Goal: Use online tool/utility: Utilize a website feature to perform a specific function

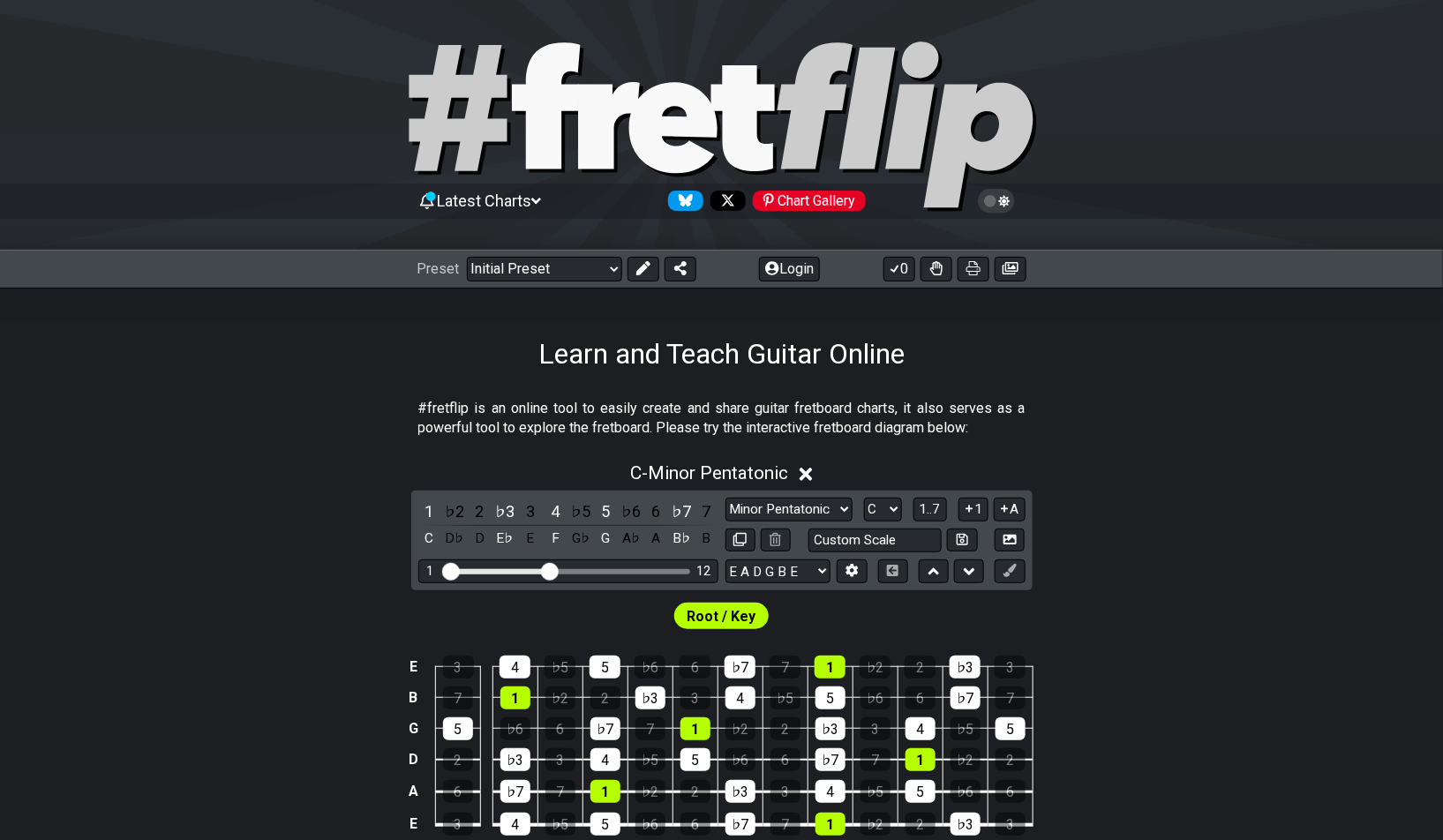
click at [1105, 428] on section "#fretflip is an online tool to easily create and share guitar fretboard charts,…" at bounding box center [722, 422] width 1443 height 61
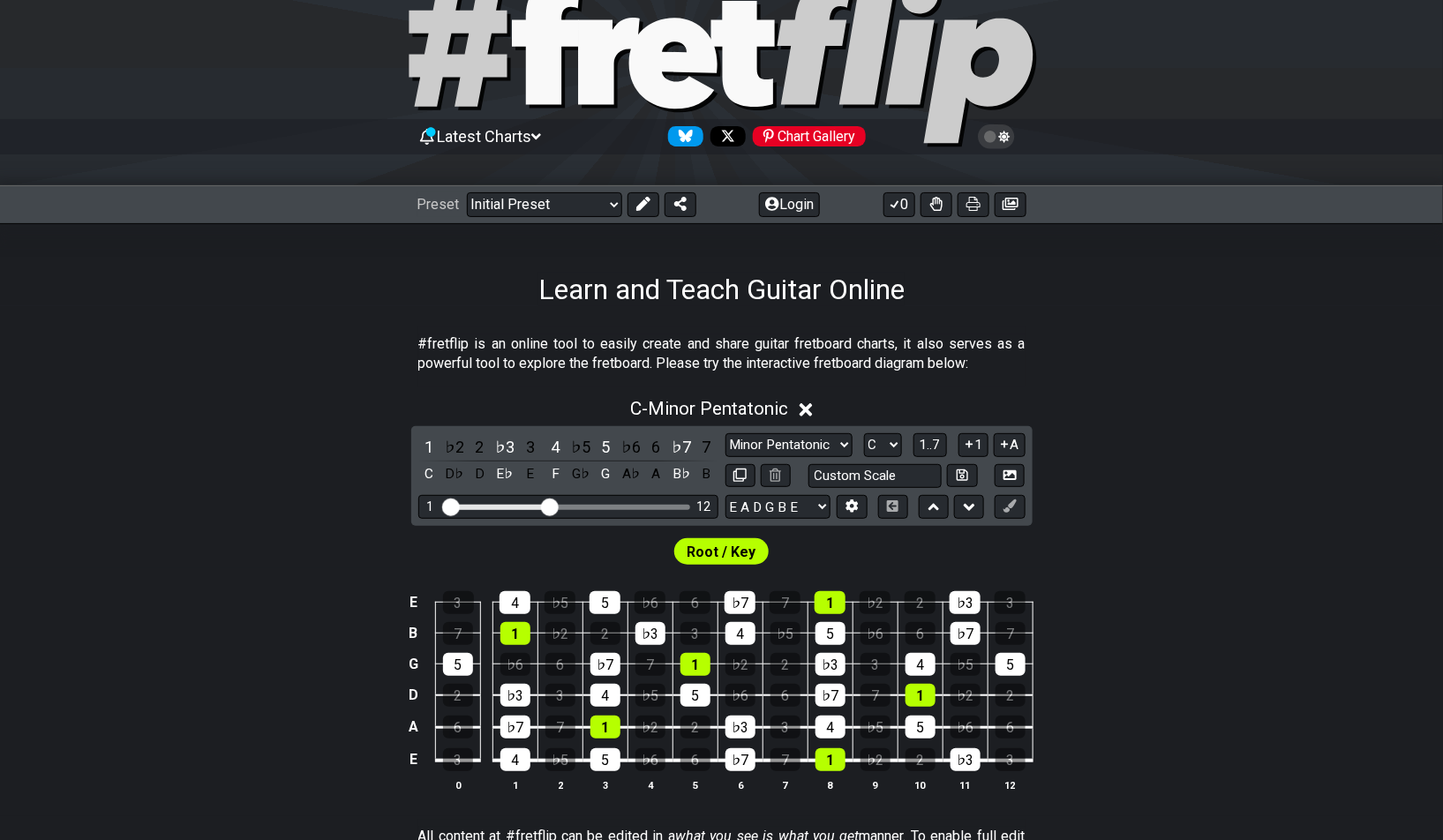
scroll to position [104, 0]
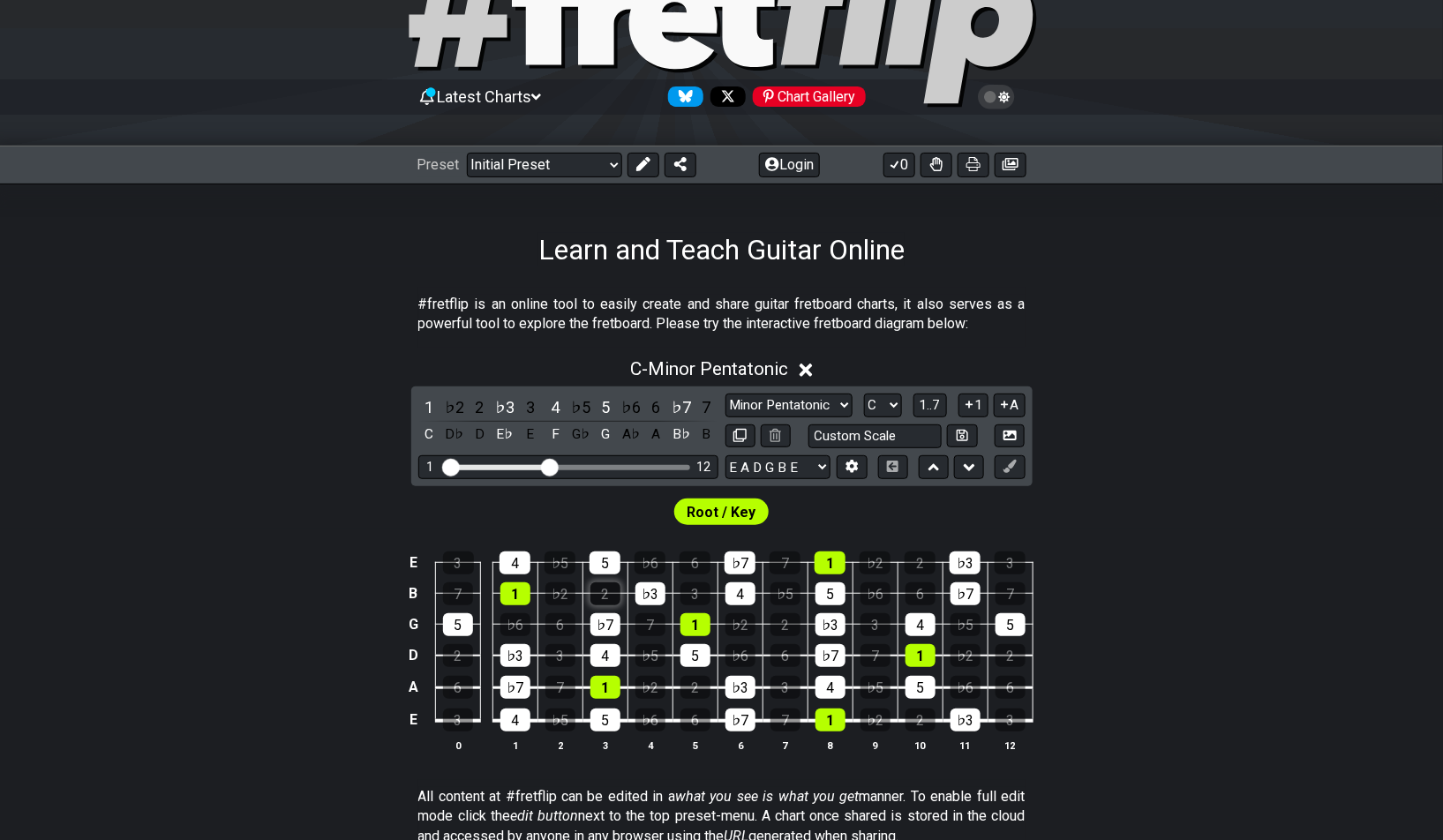
click at [612, 597] on div "2" at bounding box center [605, 593] width 30 height 23
click at [605, 618] on div "♭7" at bounding box center [605, 624] width 30 height 23
click at [605, 635] on td "4" at bounding box center [605, 640] width 45 height 31
click at [518, 562] on div "4" at bounding box center [515, 562] width 31 height 23
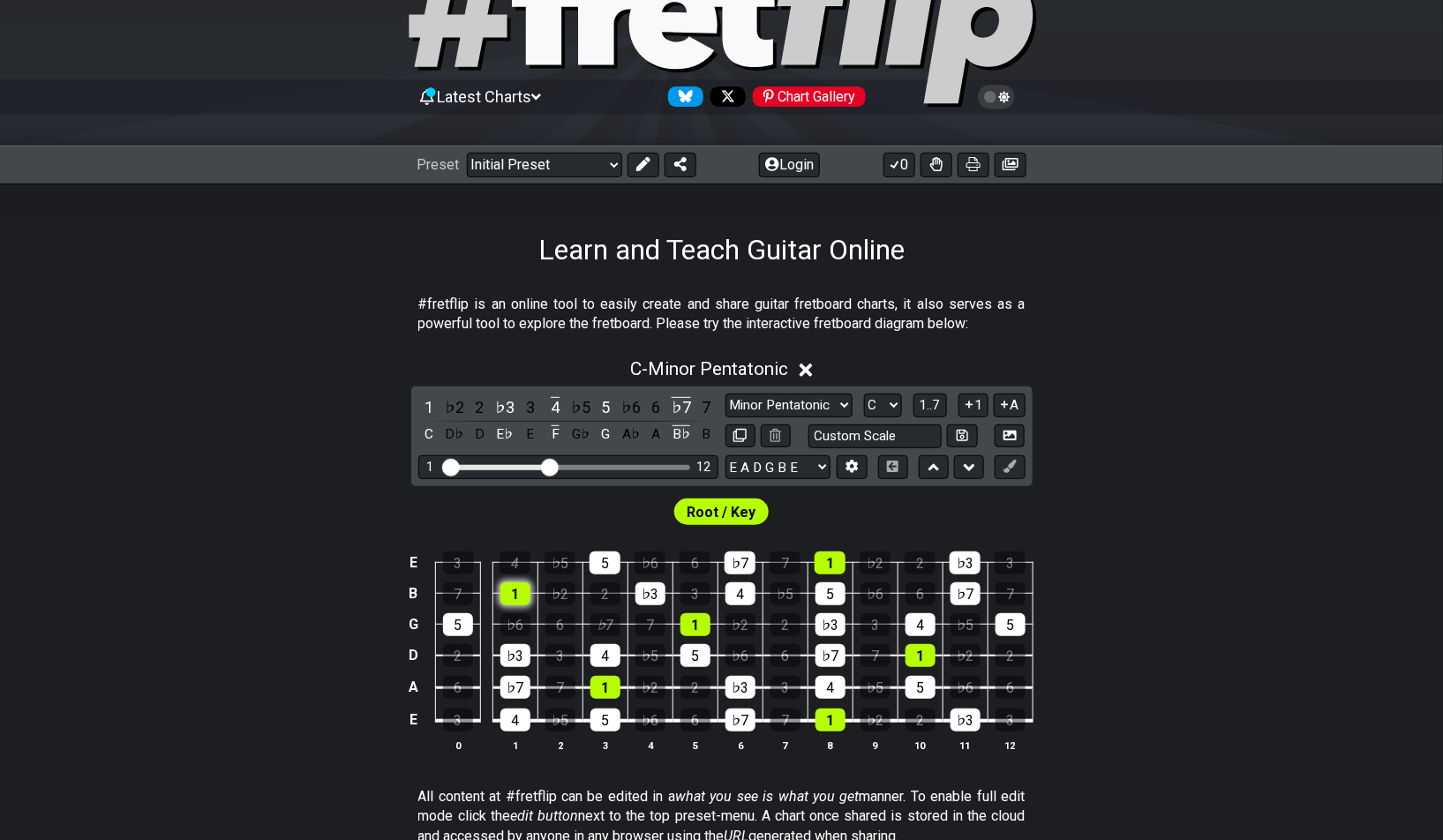
click at [518, 585] on div "1" at bounding box center [515, 593] width 30 height 23
click at [467, 623] on div "5" at bounding box center [457, 624] width 30 height 23
click at [605, 644] on div "4" at bounding box center [605, 655] width 30 height 23
click at [612, 575] on td "2" at bounding box center [605, 579] width 45 height 31
click at [643, 587] on div "♭3" at bounding box center [650, 593] width 30 height 23
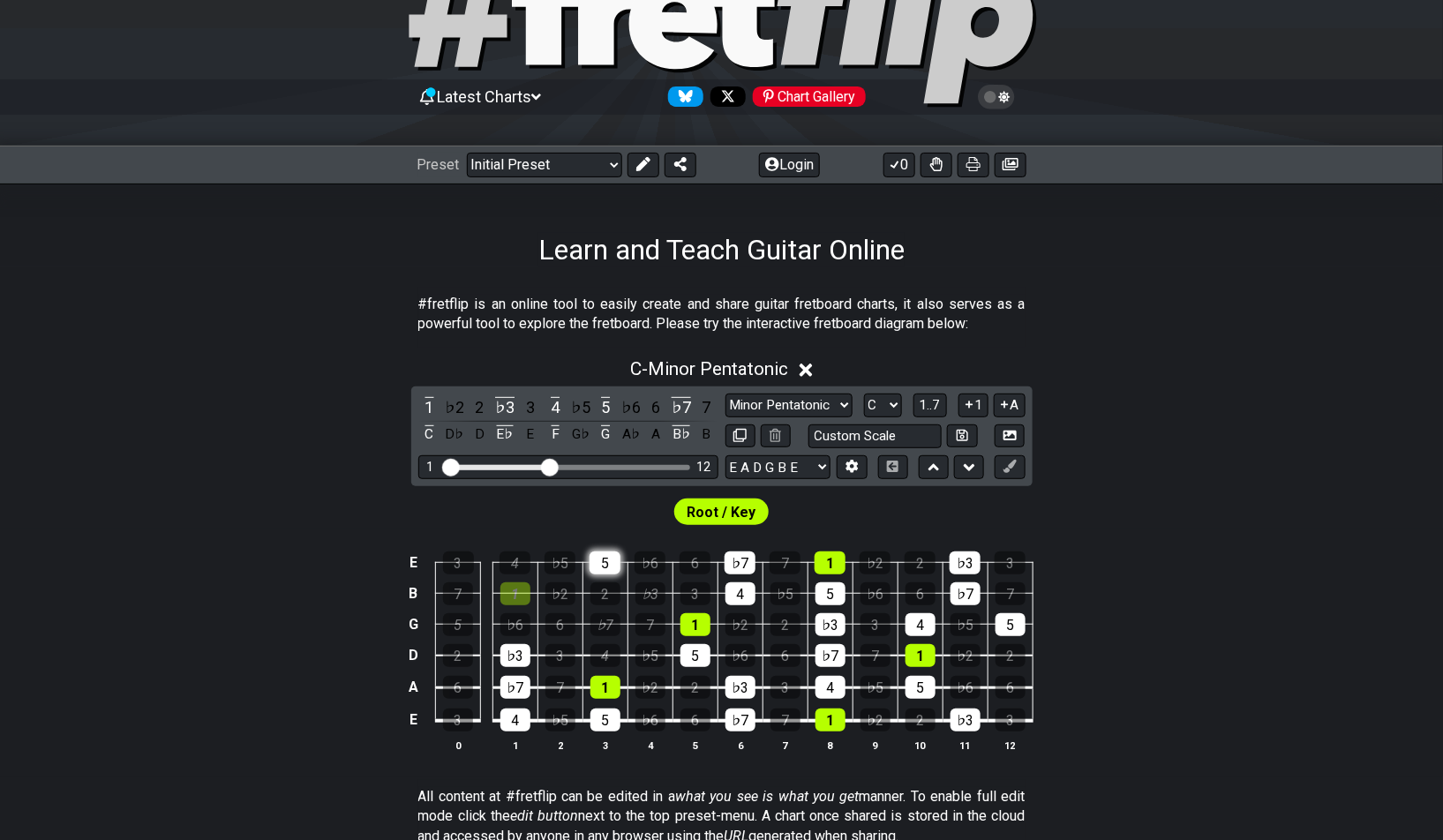
click at [604, 566] on div "5" at bounding box center [605, 562] width 31 height 23
click at [599, 620] on div "♭7" at bounding box center [605, 624] width 30 height 23
click at [601, 626] on div "♭7" at bounding box center [605, 624] width 30 height 23
click at [559, 626] on div "6" at bounding box center [560, 624] width 30 height 23
click at [595, 646] on div "4" at bounding box center [605, 655] width 30 height 23
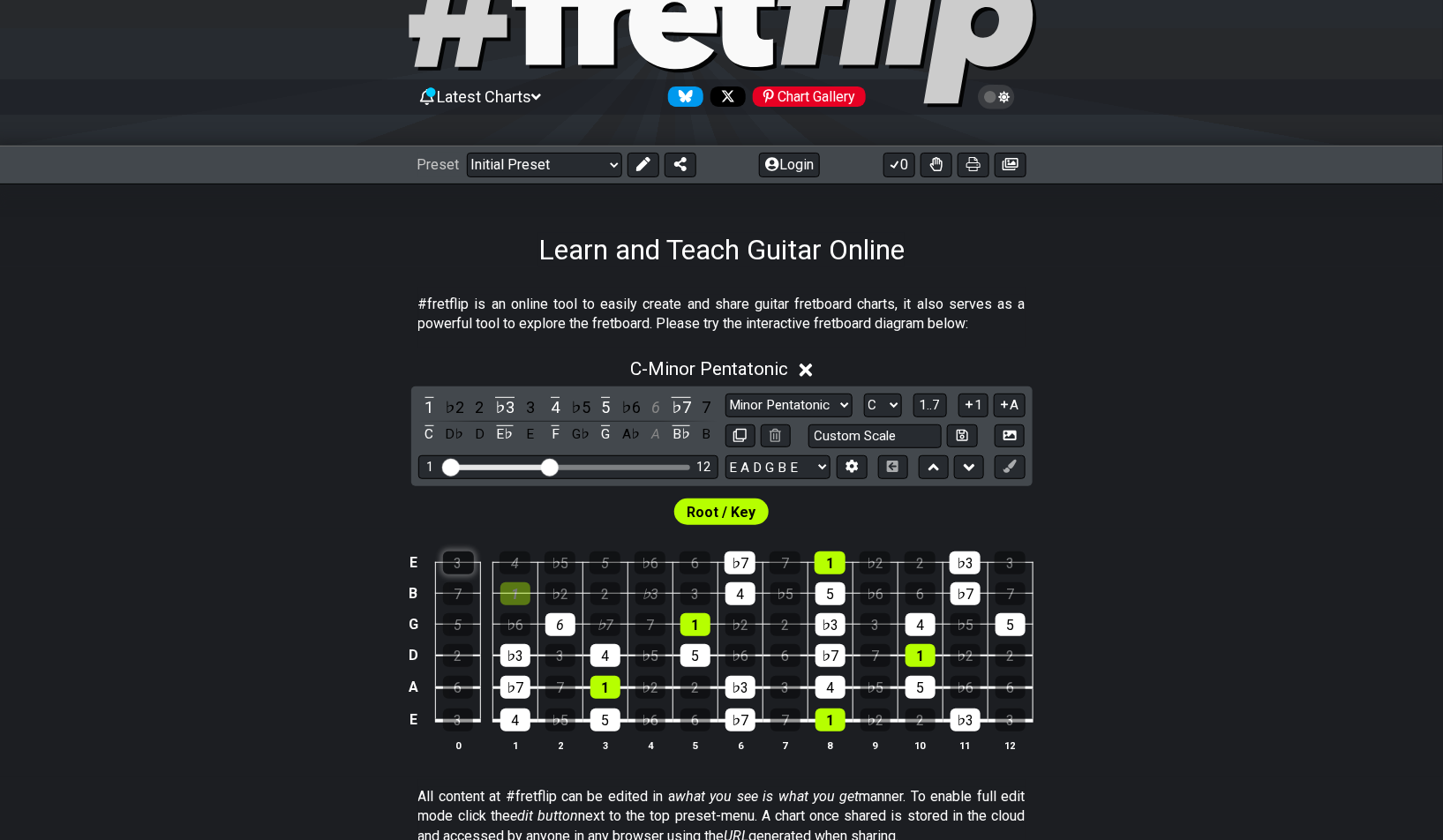
click at [450, 558] on div "3" at bounding box center [458, 562] width 31 height 23
click at [450, 587] on div "7" at bounding box center [457, 593] width 30 height 23
click at [516, 655] on div "♭3" at bounding box center [515, 655] width 30 height 23
click at [521, 691] on div "♭7" at bounding box center [515, 686] width 30 height 23
click at [521, 711] on div "4" at bounding box center [515, 720] width 30 height 23
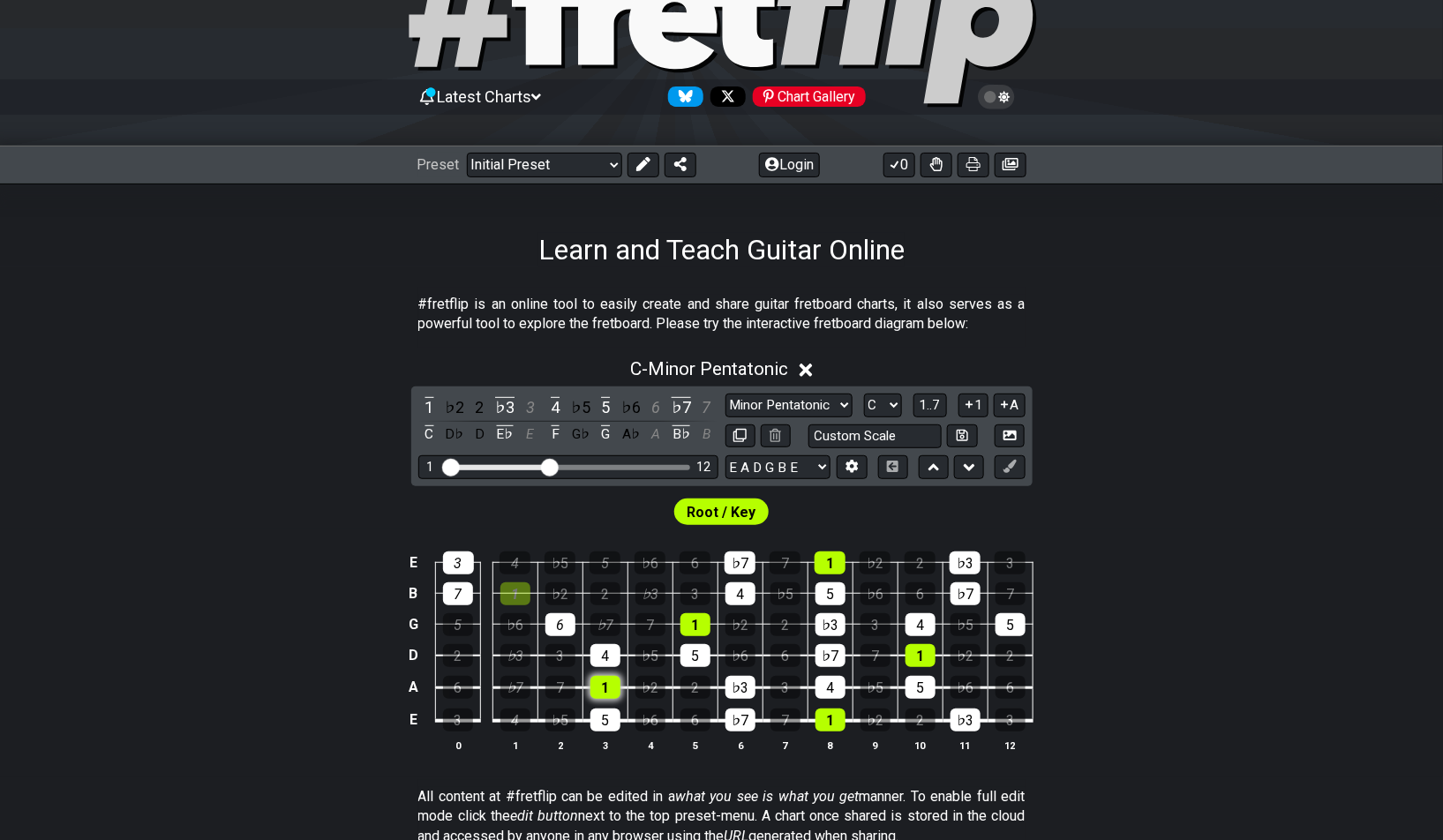
click at [599, 690] on div "1" at bounding box center [605, 686] width 30 height 23
click at [599, 719] on div "5" at bounding box center [605, 720] width 30 height 23
click at [1095, 282] on div "#fretflip is an online tool to easily create and share guitar fretboard charts,…" at bounding box center [722, 793] width 1443 height 1054
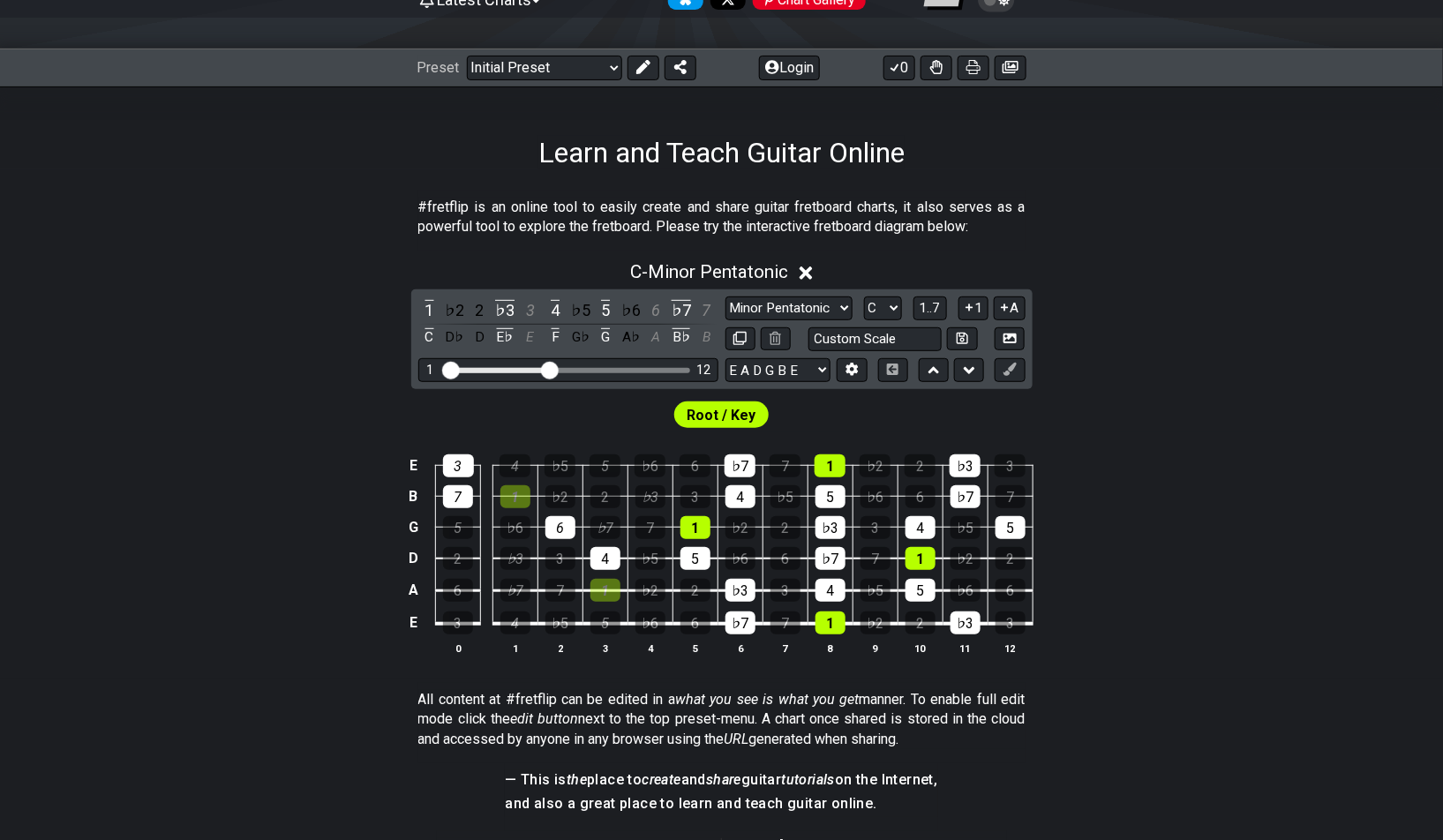
scroll to position [0, 0]
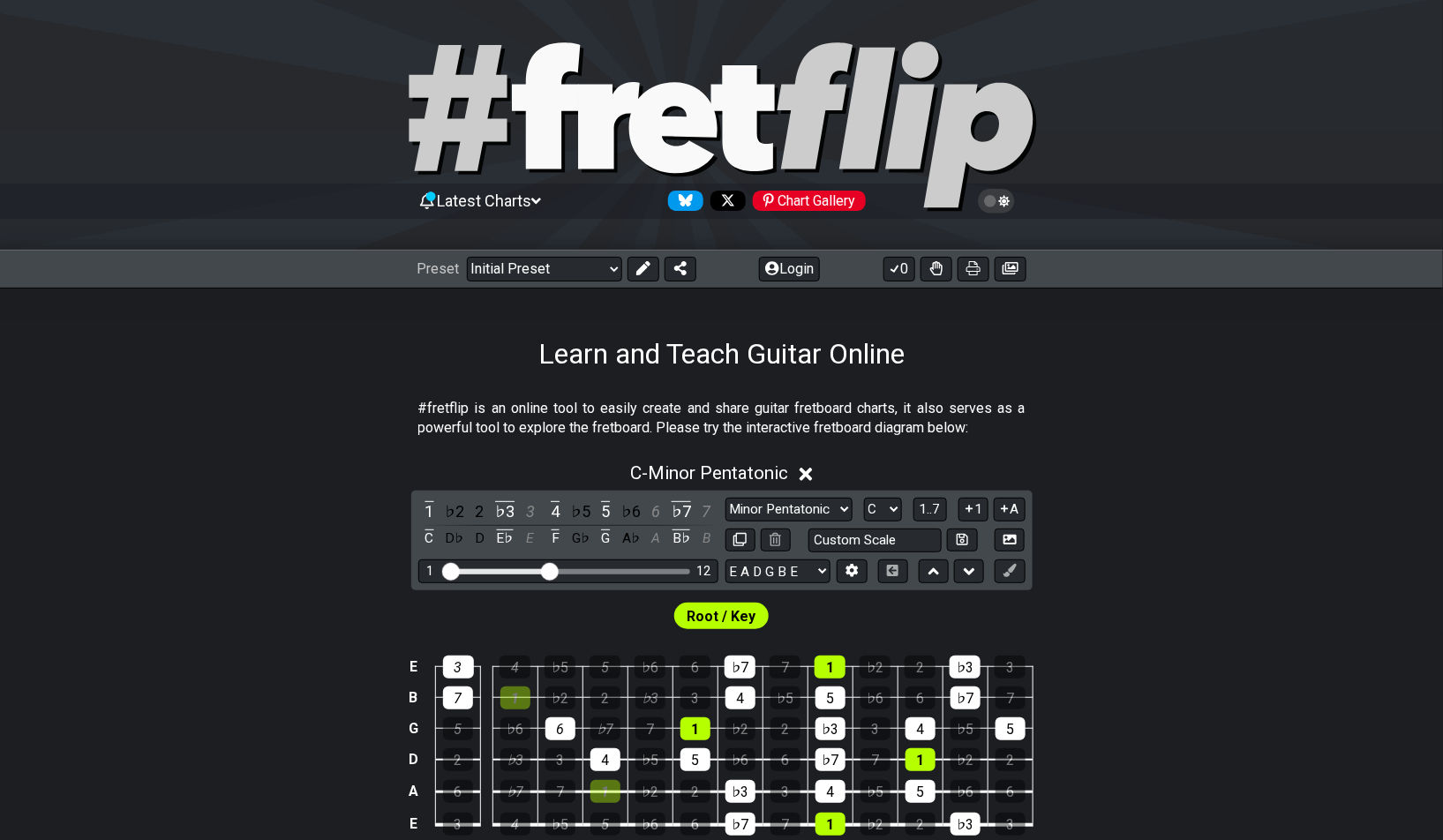
click at [585, 281] on div "Preset Welcome to #fretflip! Initial Preset Custom Preset Minor Pentatonic Majo…" at bounding box center [722, 269] width 1443 height 39
click at [599, 267] on select "Welcome to #fretflip! Initial Preset Custom Preset Minor Pentatonic Major Penta…" at bounding box center [544, 268] width 156 height 24
